Goal: Find specific page/section: Find specific page/section

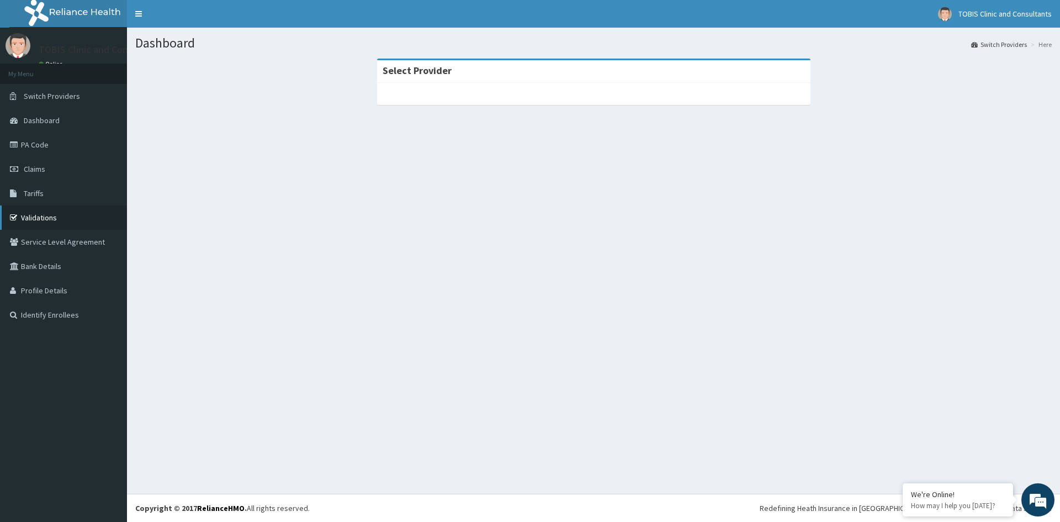
click at [33, 219] on link "Validations" at bounding box center [63, 217] width 127 height 24
click at [38, 215] on link "Validations" at bounding box center [63, 217] width 127 height 24
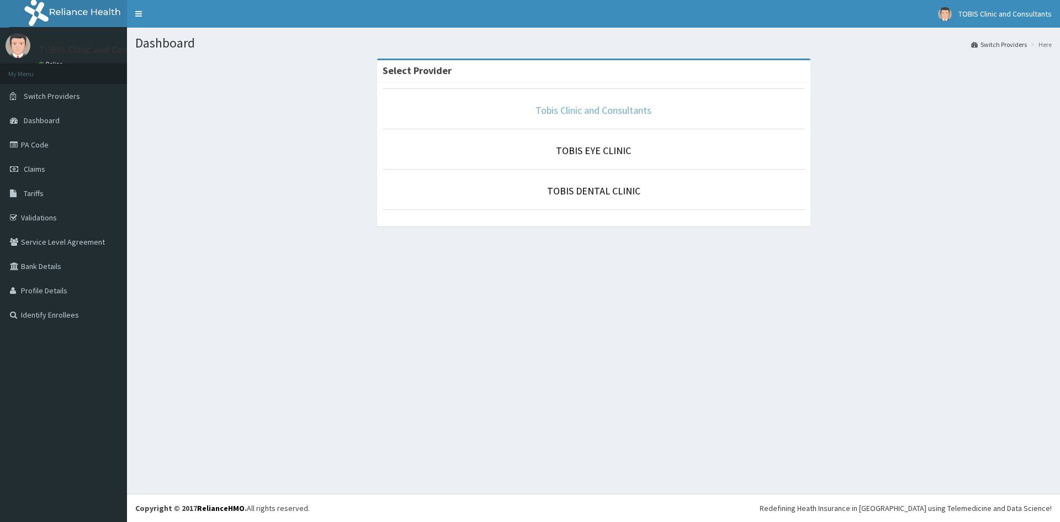
click at [562, 108] on link "Tobis Clinic and Consultants" at bounding box center [593, 110] width 116 height 13
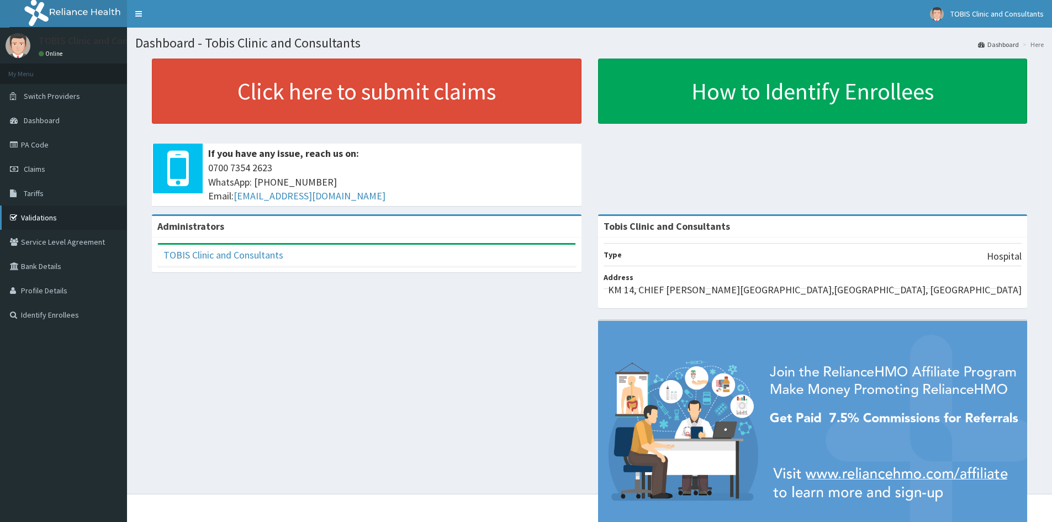
click at [36, 219] on link "Validations" at bounding box center [63, 217] width 127 height 24
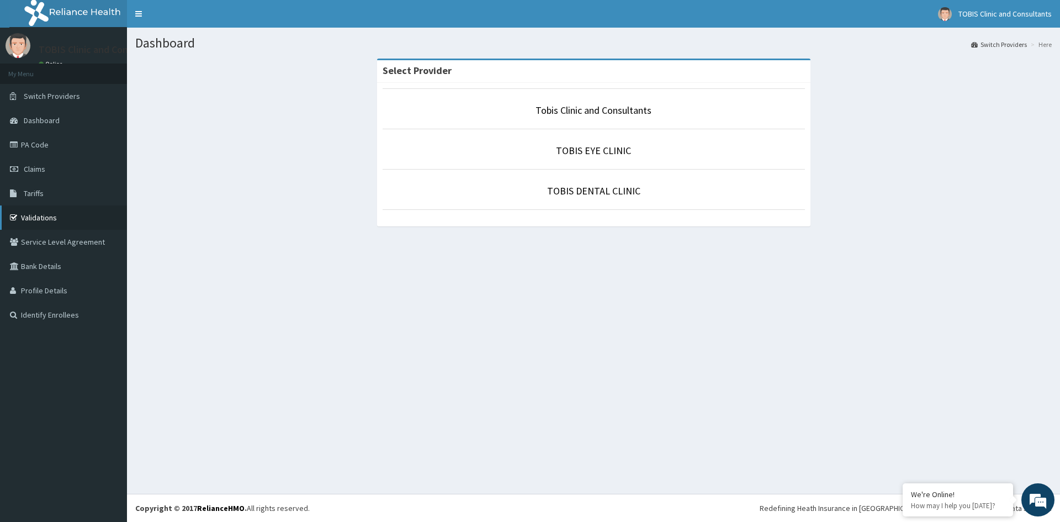
click at [31, 220] on link "Validations" at bounding box center [63, 217] width 127 height 24
